Goal: Transaction & Acquisition: Download file/media

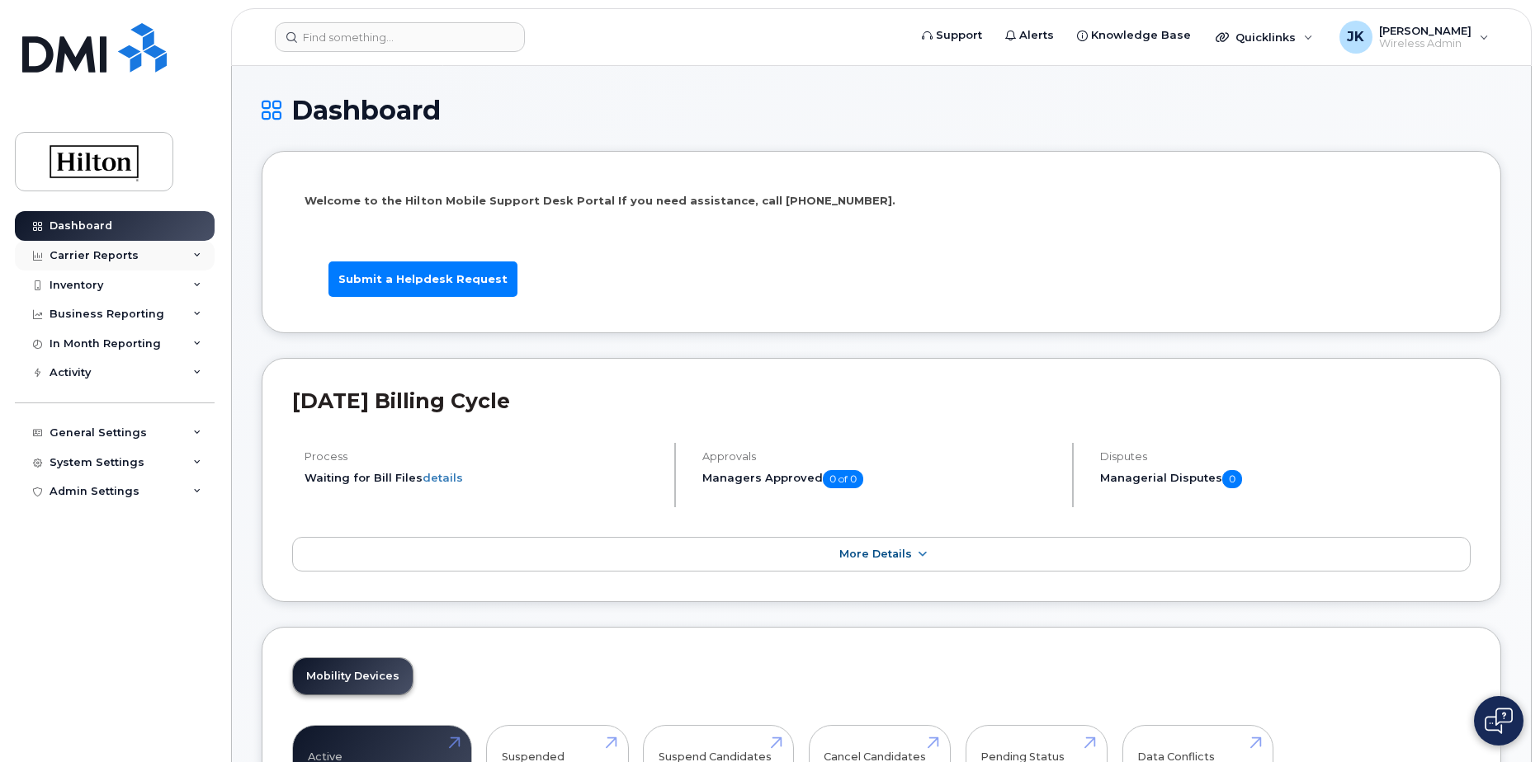
click at [87, 251] on div "Carrier Reports" at bounding box center [94, 255] width 89 height 13
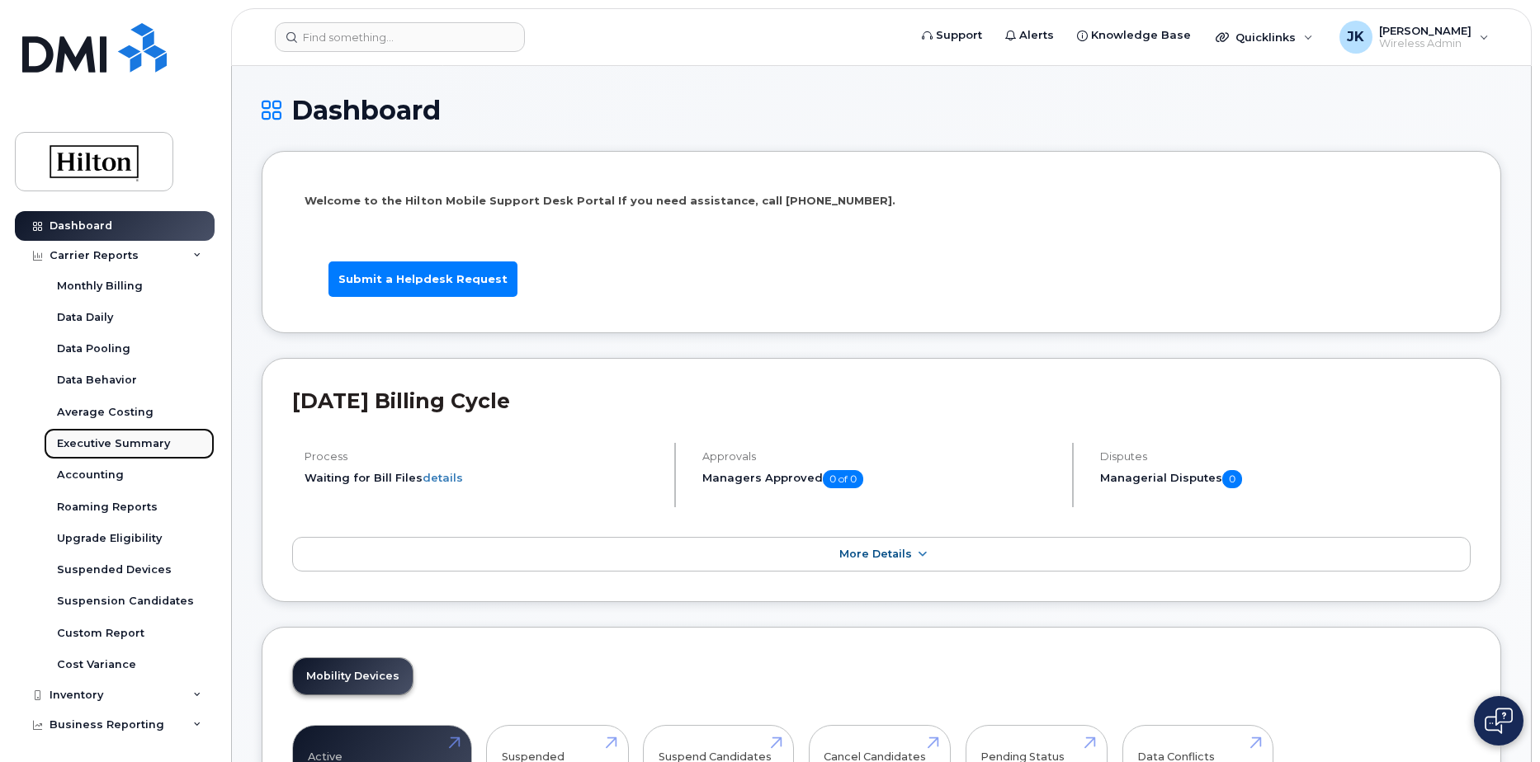
click at [93, 443] on div "Executive Summary" at bounding box center [113, 443] width 113 height 15
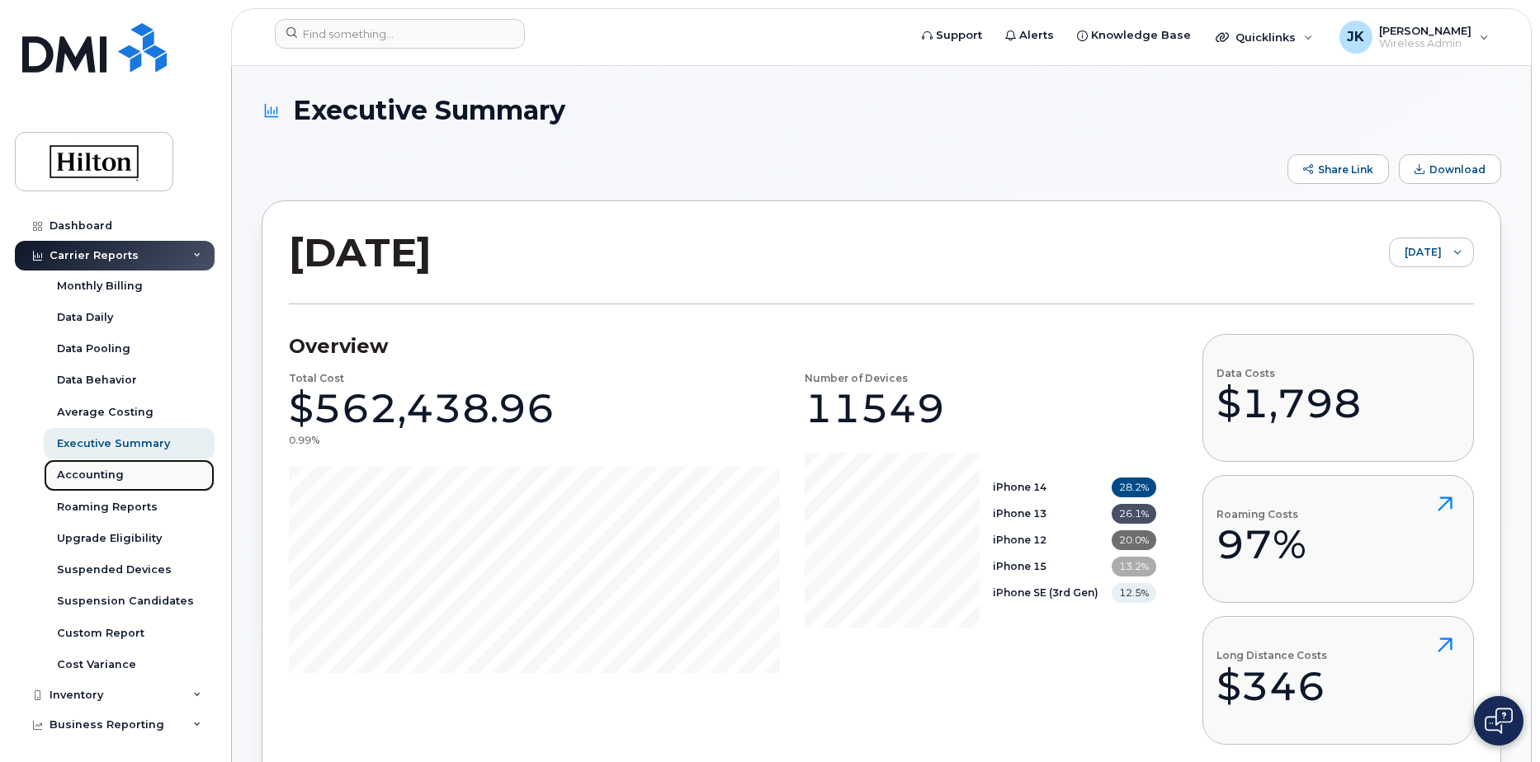
click at [106, 470] on div "Accounting" at bounding box center [90, 475] width 67 height 15
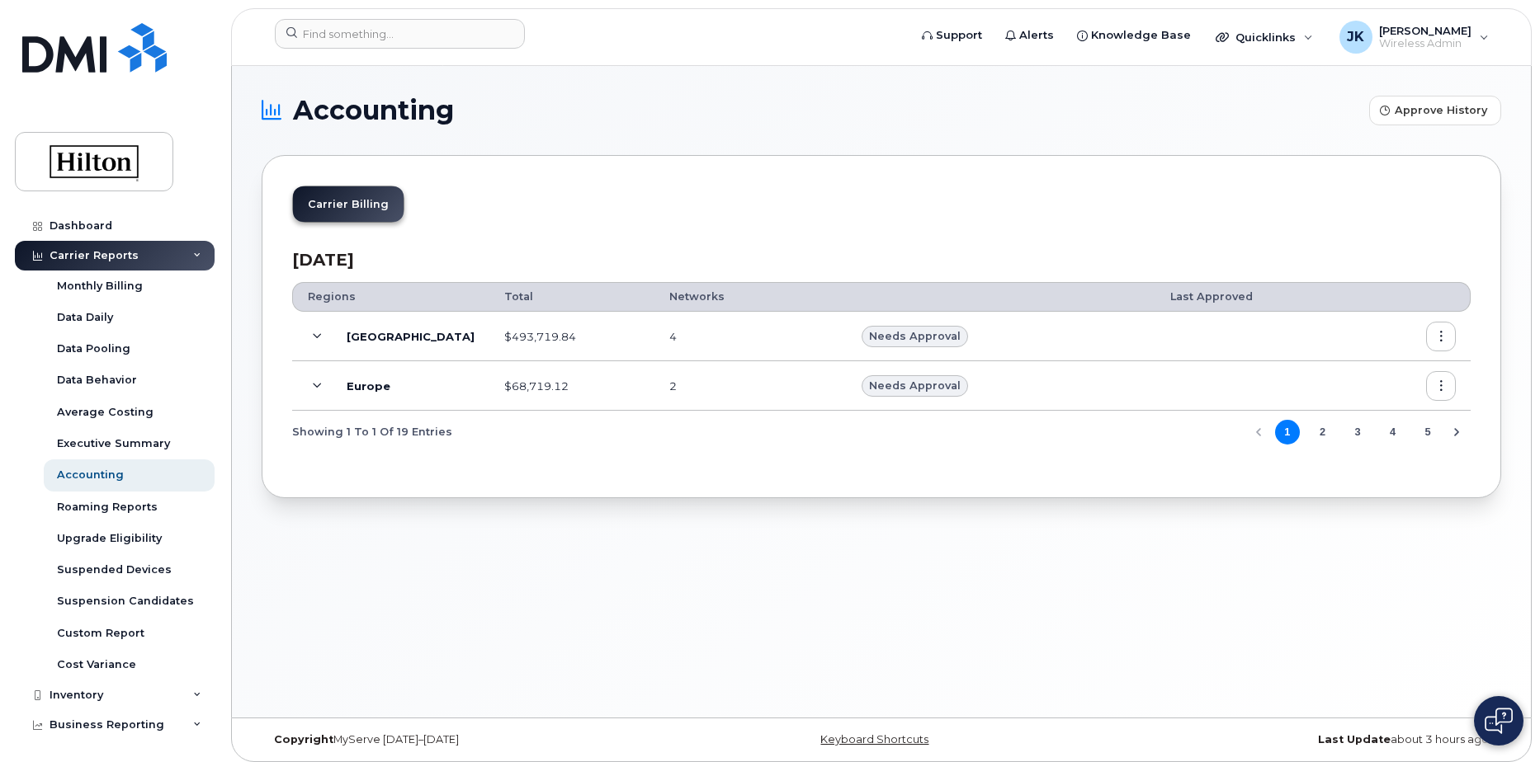
click at [1442, 340] on icon "button" at bounding box center [1441, 337] width 11 height 11
click at [1364, 436] on span "Download" at bounding box center [1365, 435] width 64 height 15
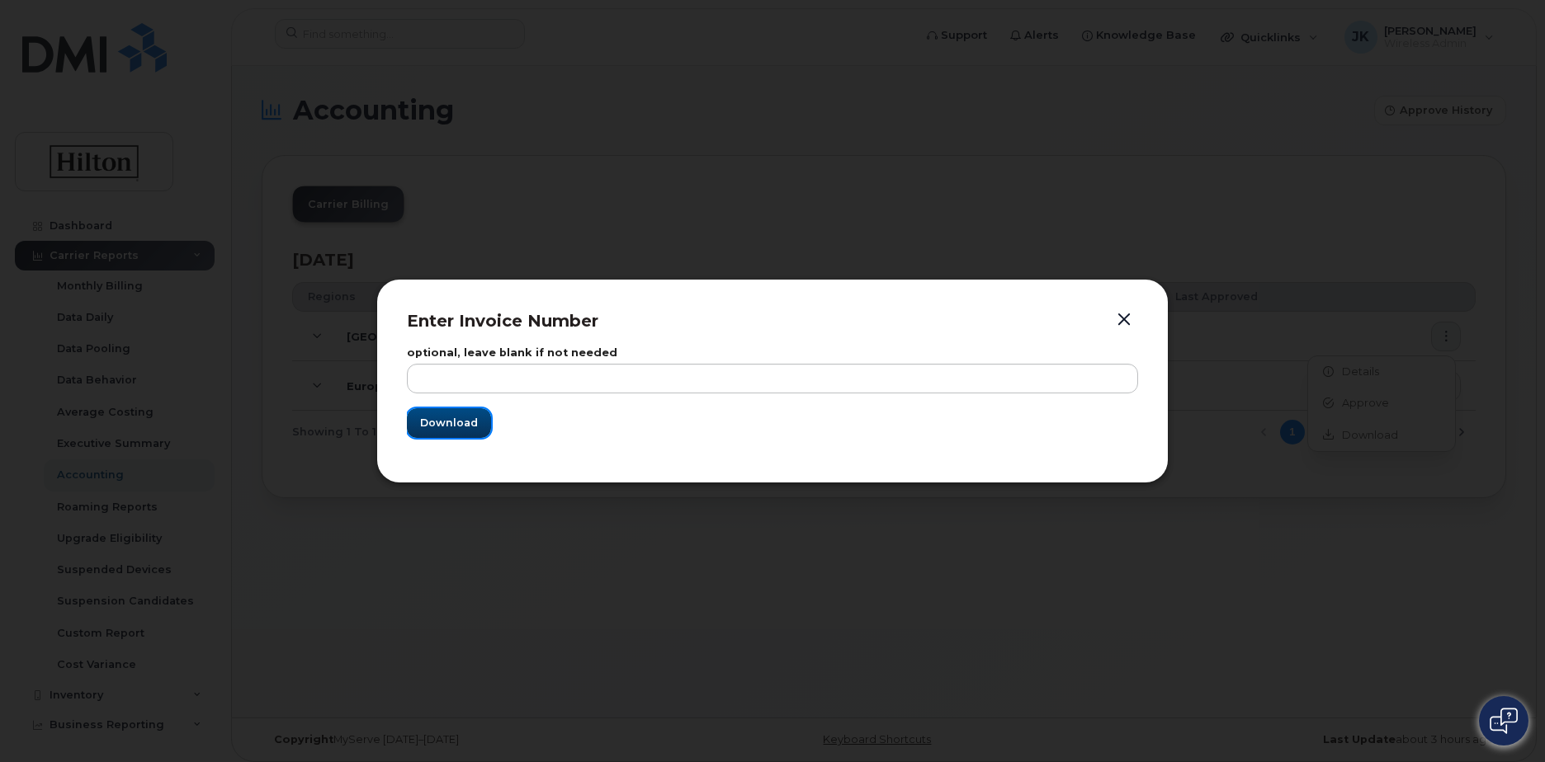
click at [475, 425] on span "Download" at bounding box center [449, 423] width 58 height 16
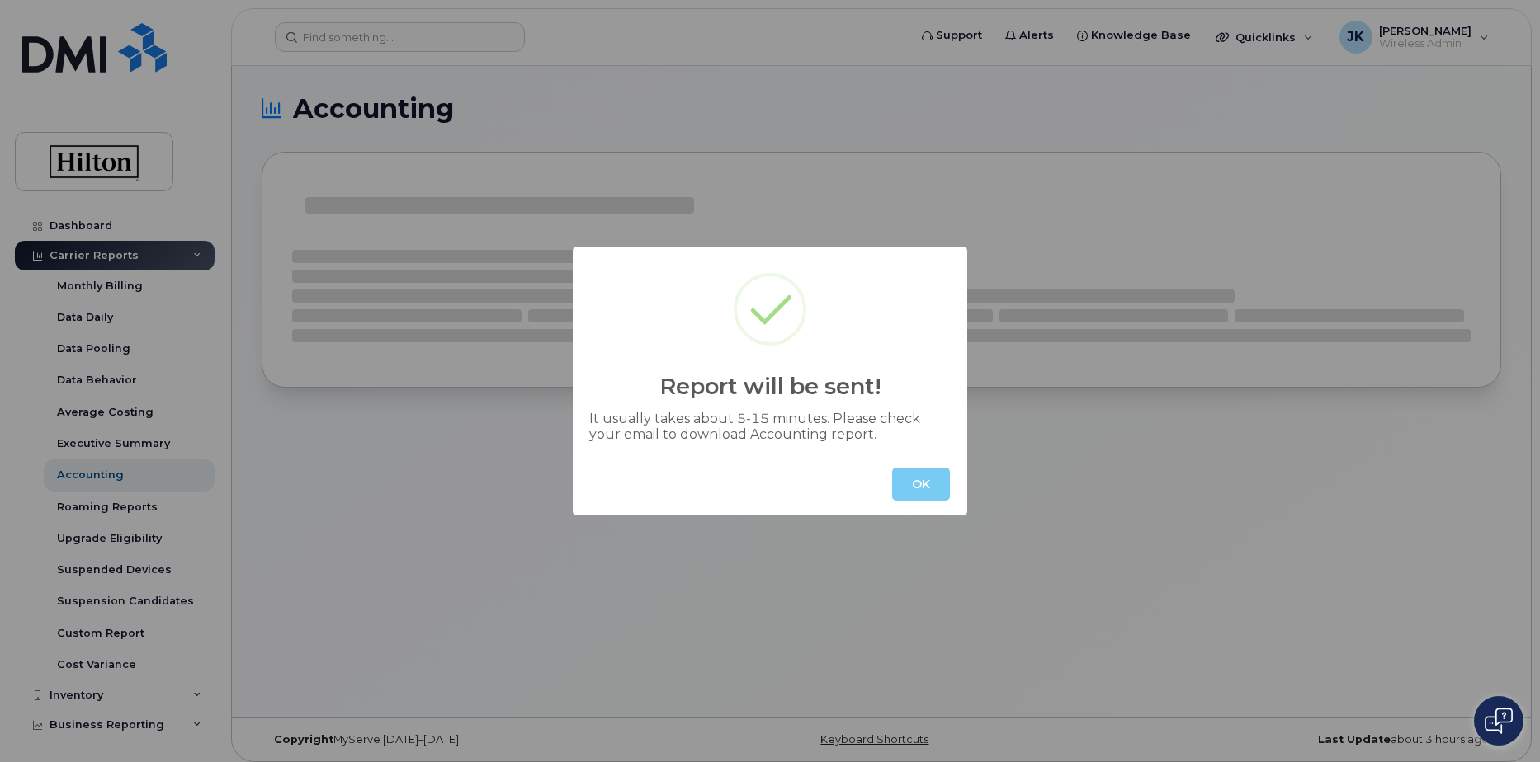
click at [920, 480] on button "OK" at bounding box center [921, 484] width 58 height 33
